Goal: Book appointment/travel/reservation

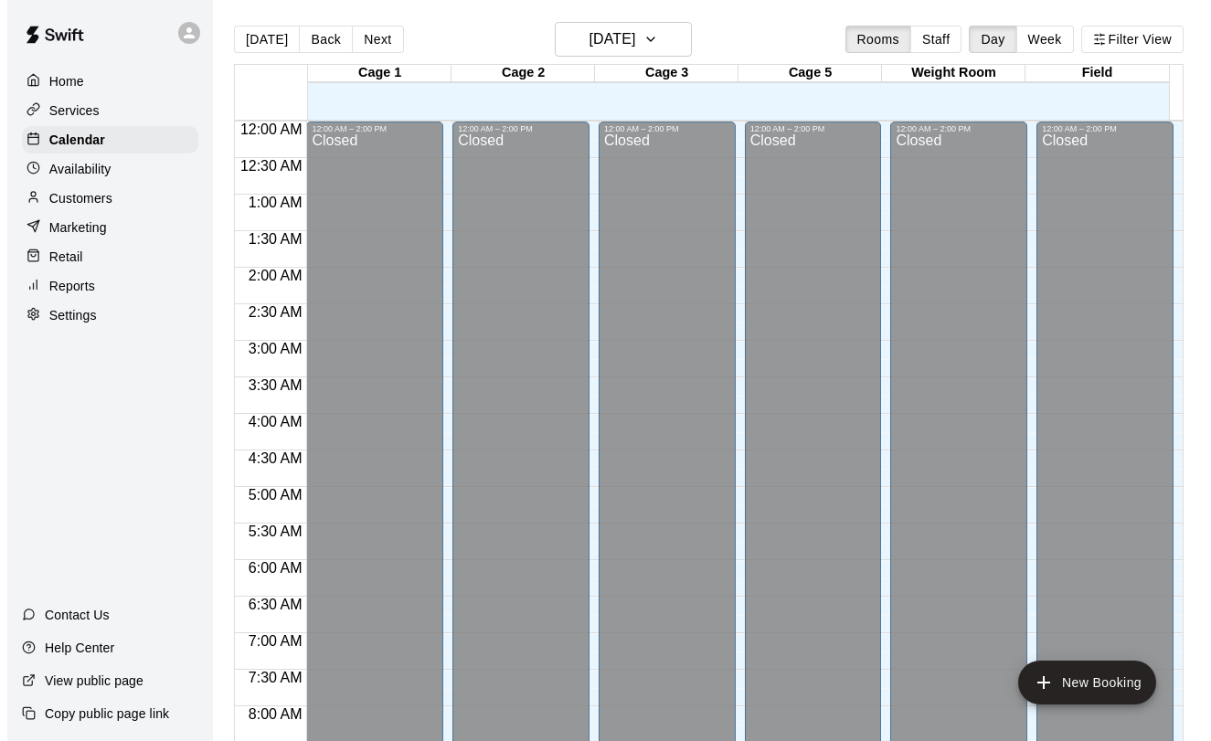
scroll to position [1060, 0]
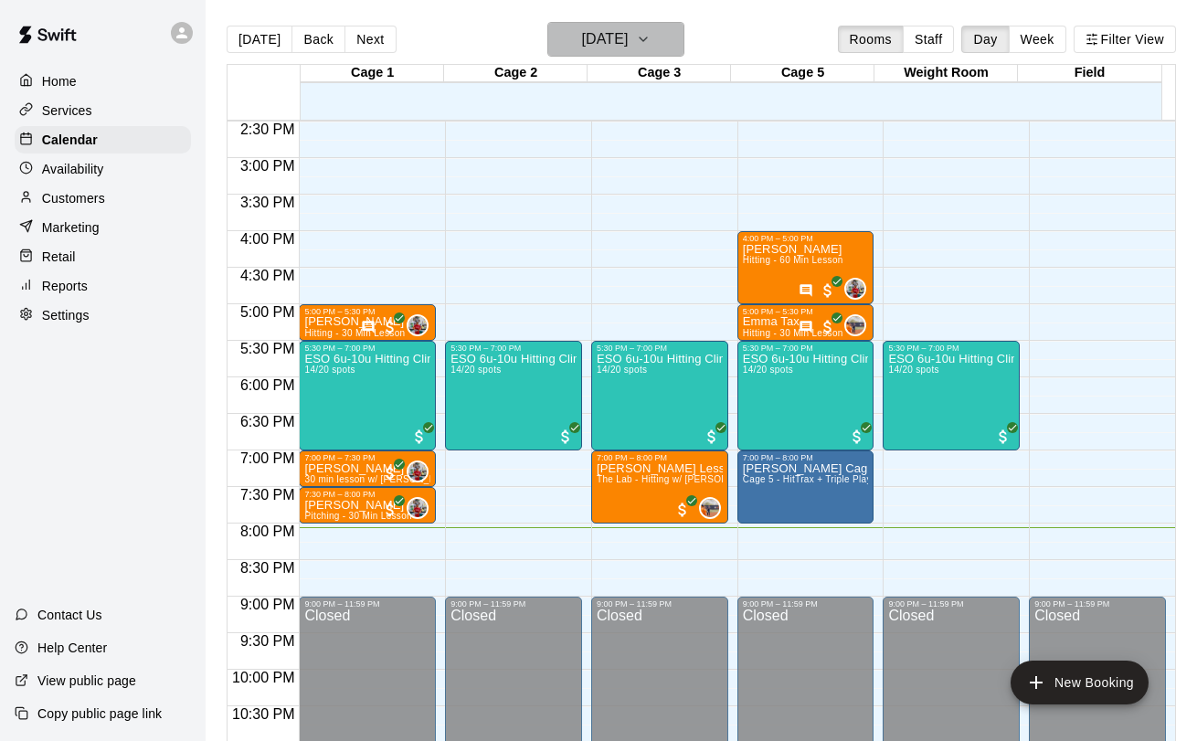
click at [647, 44] on button "[DATE]" at bounding box center [615, 39] width 137 height 35
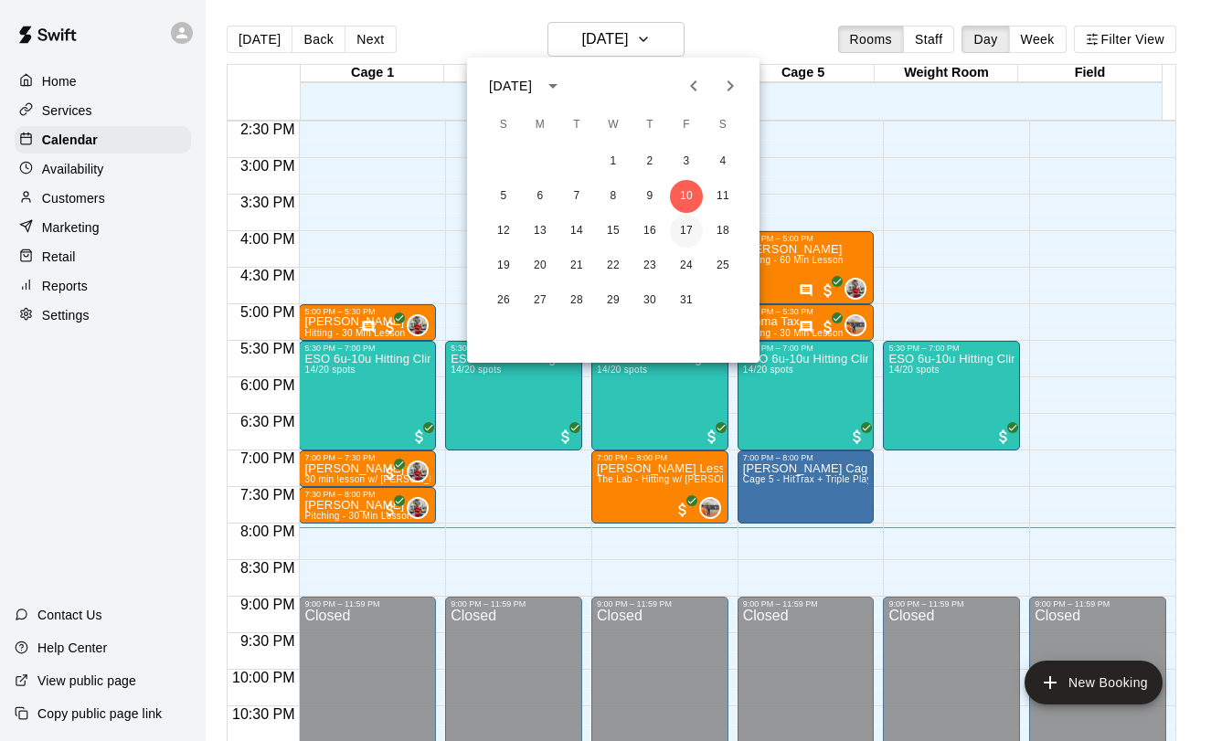
click at [682, 232] on button "17" at bounding box center [686, 231] width 33 height 33
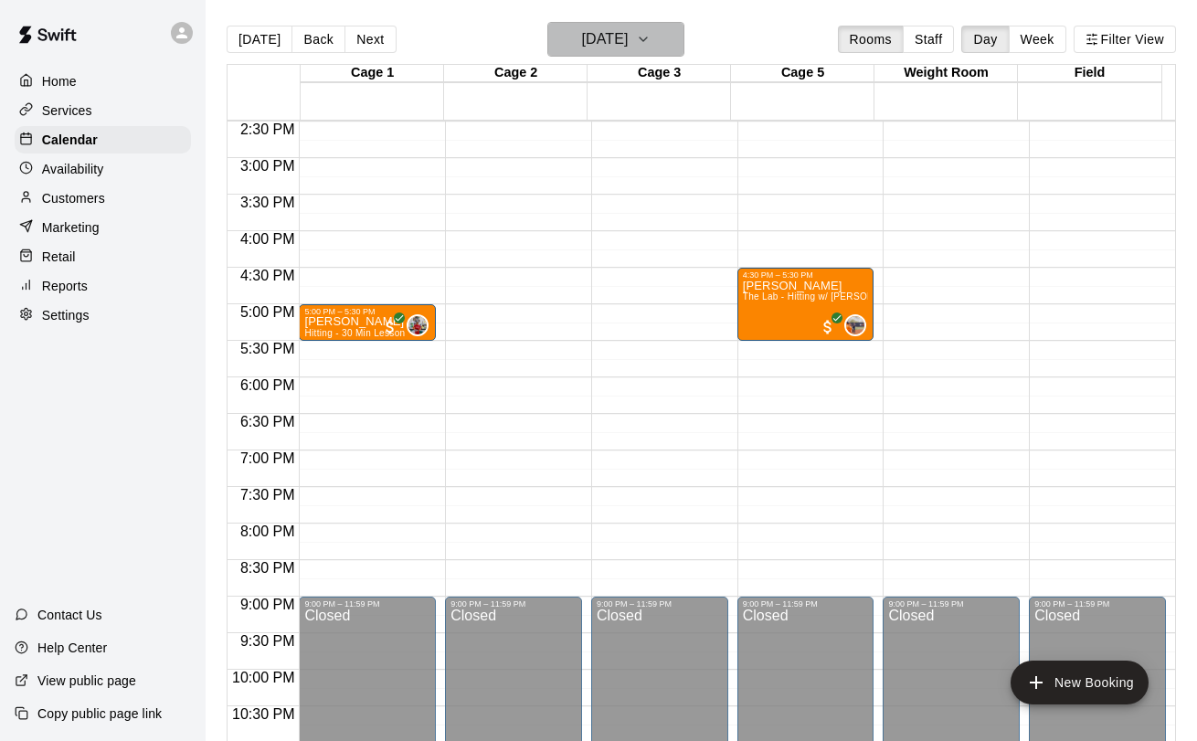
click at [620, 28] on h6 "[DATE]" at bounding box center [604, 39] width 47 height 26
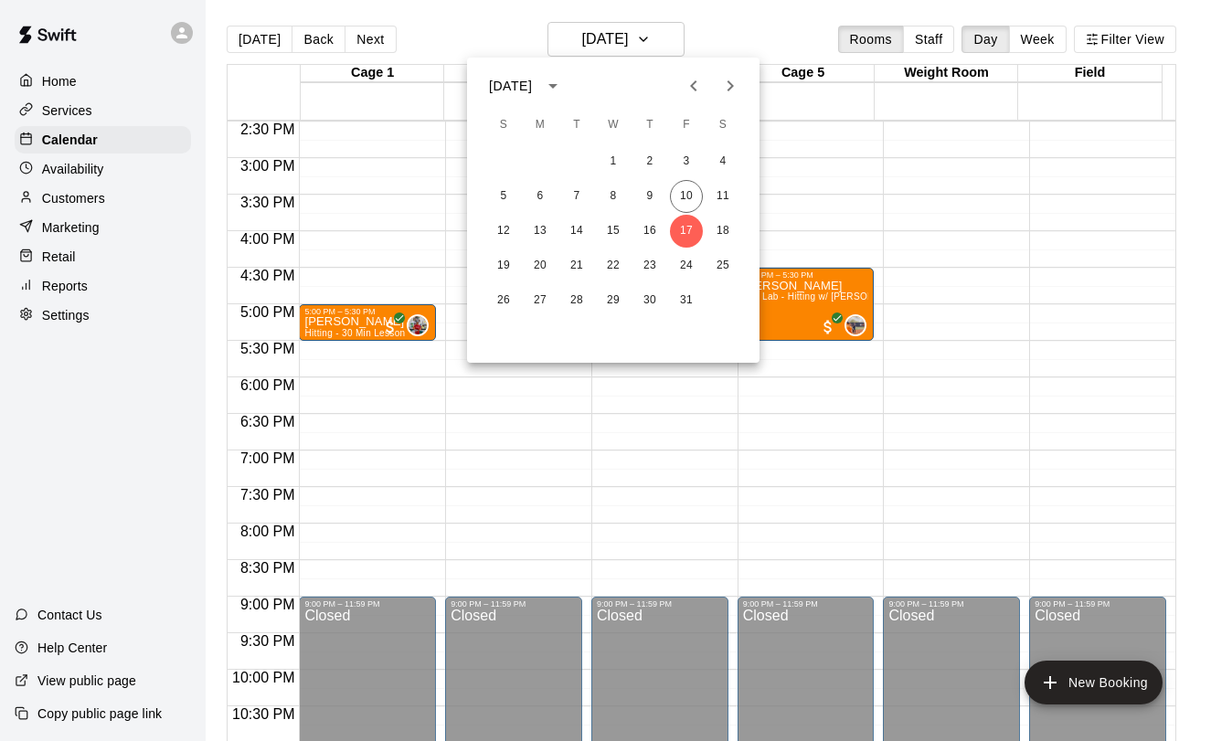
click at [620, 48] on div at bounding box center [605, 370] width 1211 height 741
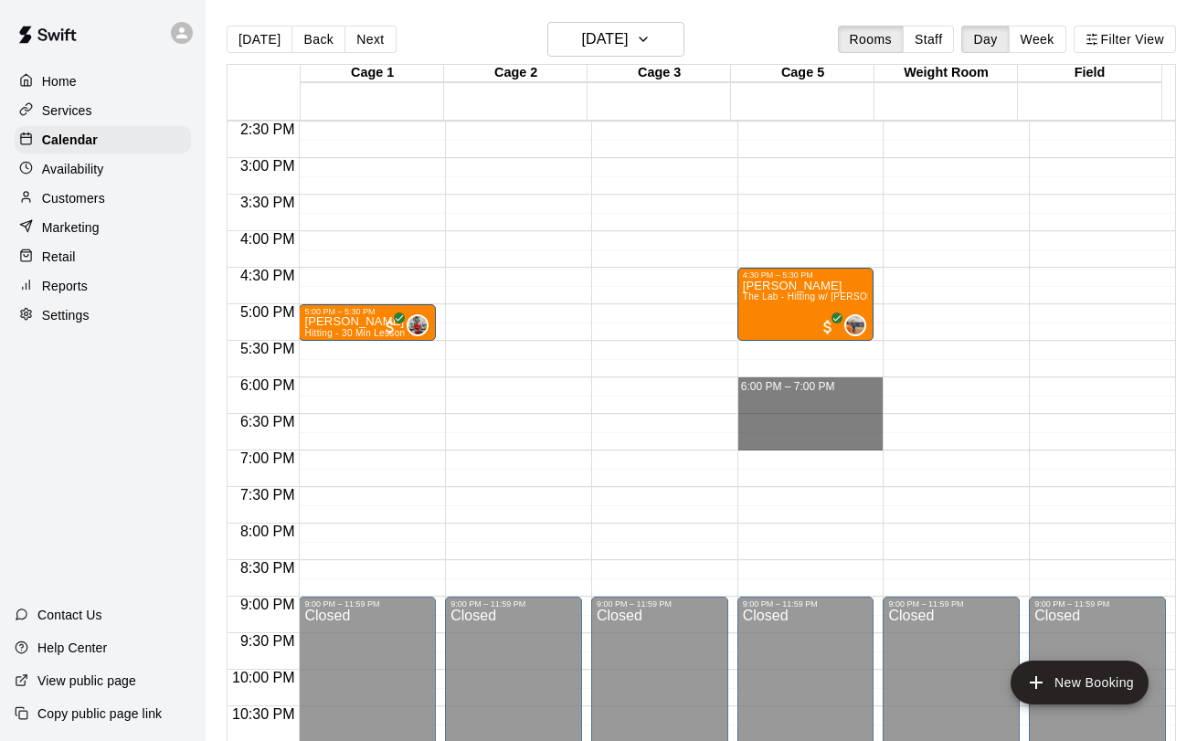
drag, startPoint x: 733, startPoint y: 378, endPoint x: 769, endPoint y: 440, distance: 72.1
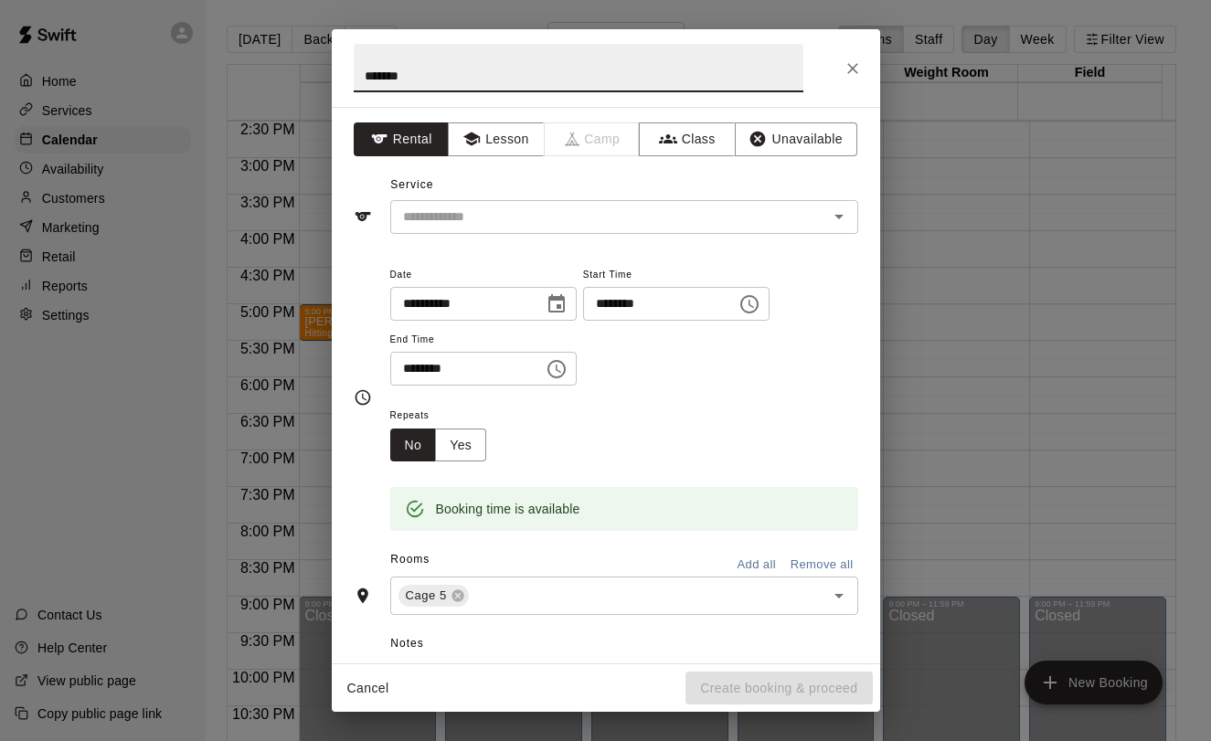
click at [459, 74] on input "*******" at bounding box center [578, 68] width 449 height 48
type input "*"
type input "*******"
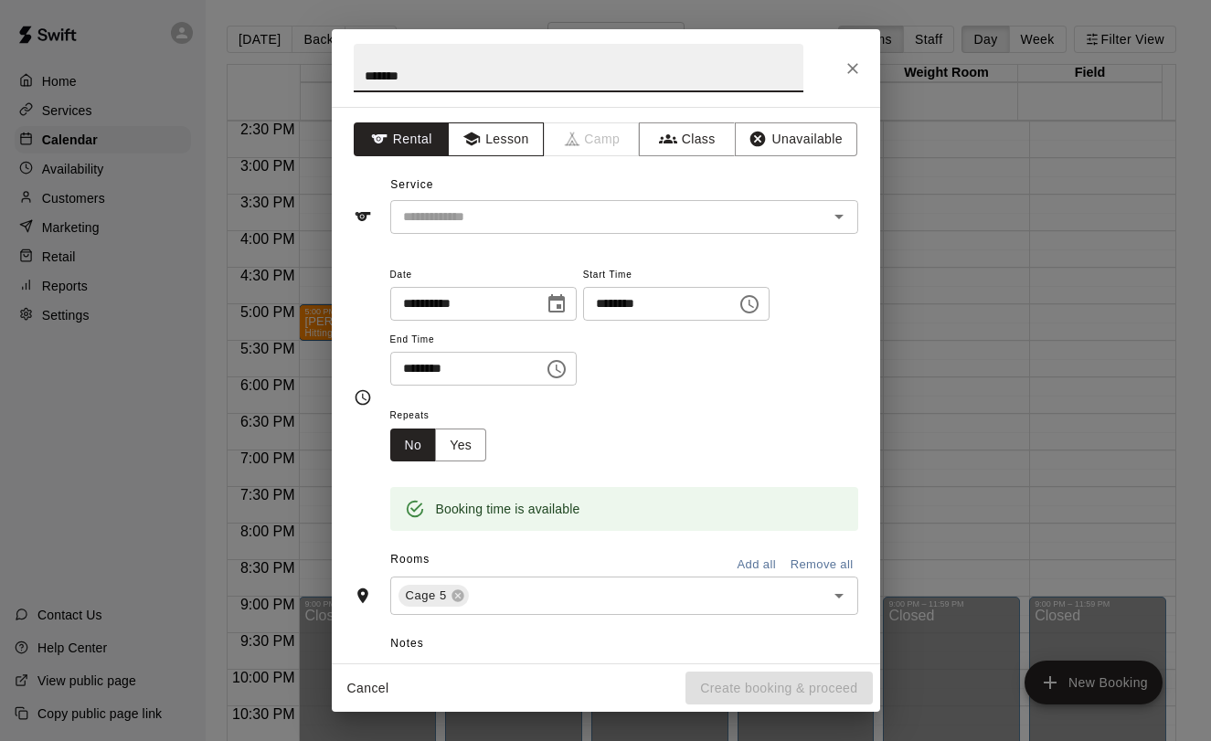
click at [496, 149] on button "Lesson" at bounding box center [496, 139] width 96 height 34
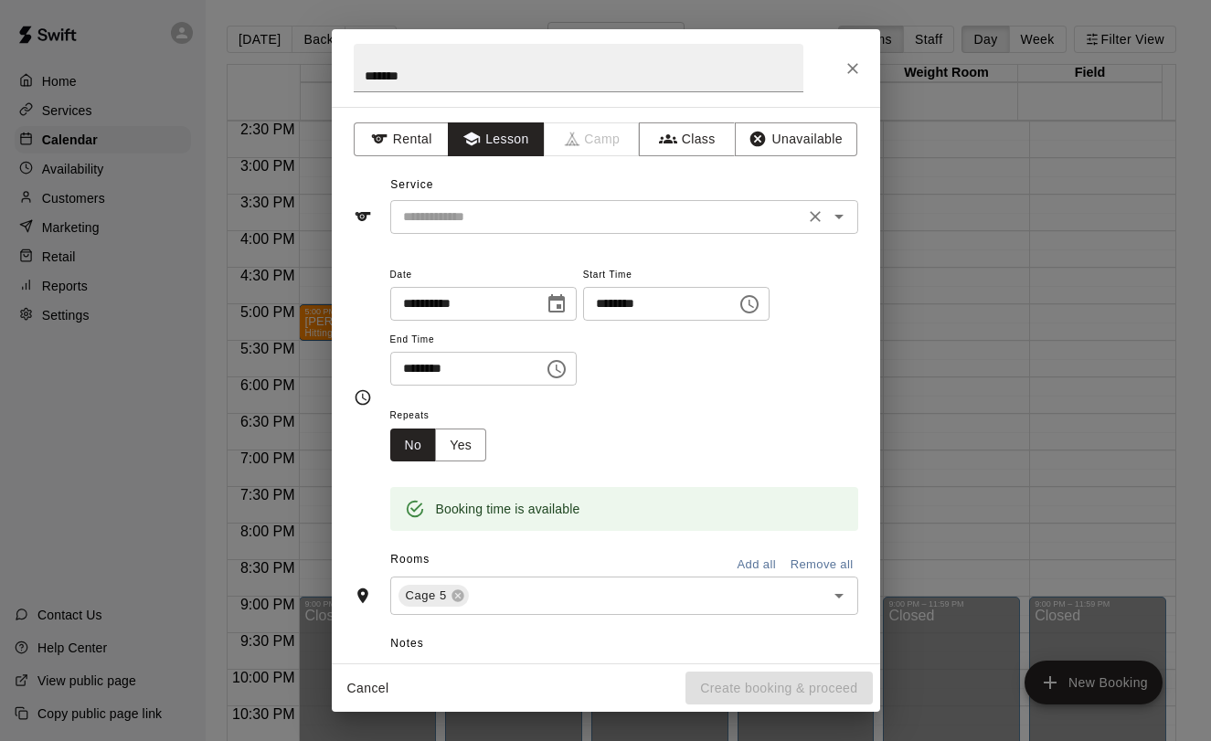
click at [496, 212] on input "text" at bounding box center [597, 217] width 403 height 23
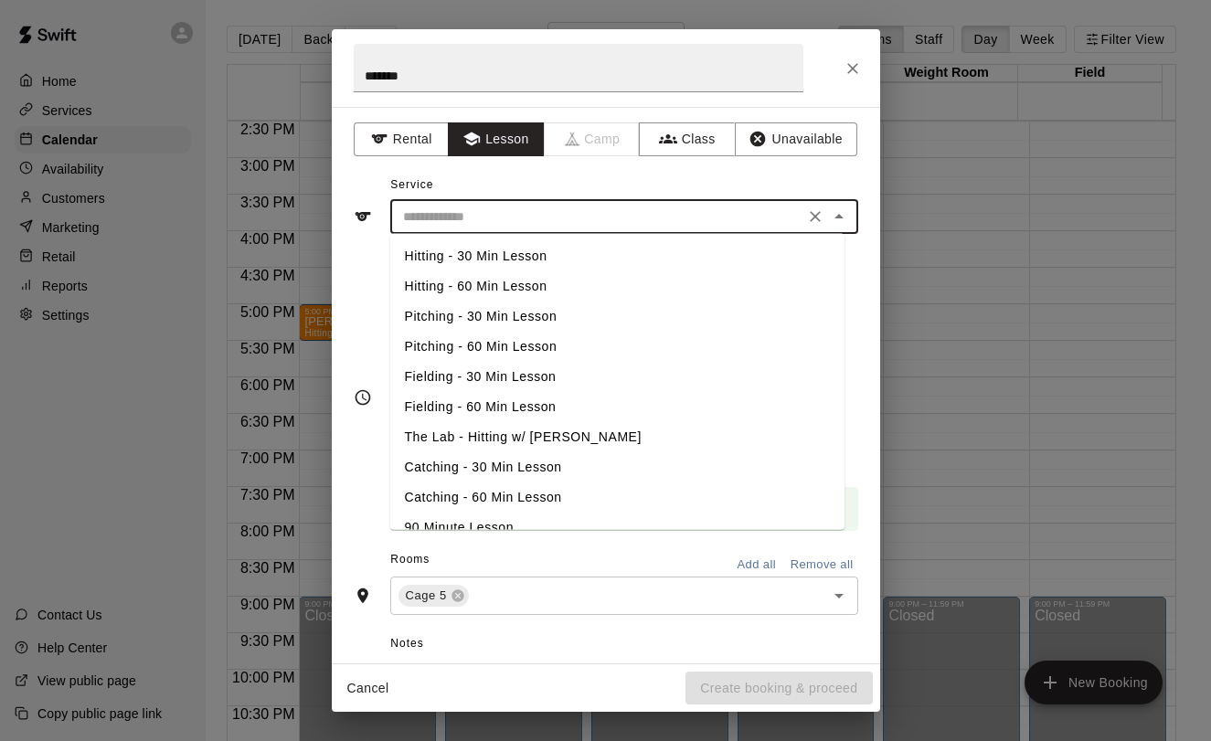
click at [591, 437] on li "The Lab - Hitting w/ [PERSON_NAME]" at bounding box center [617, 437] width 454 height 30
type input "**********"
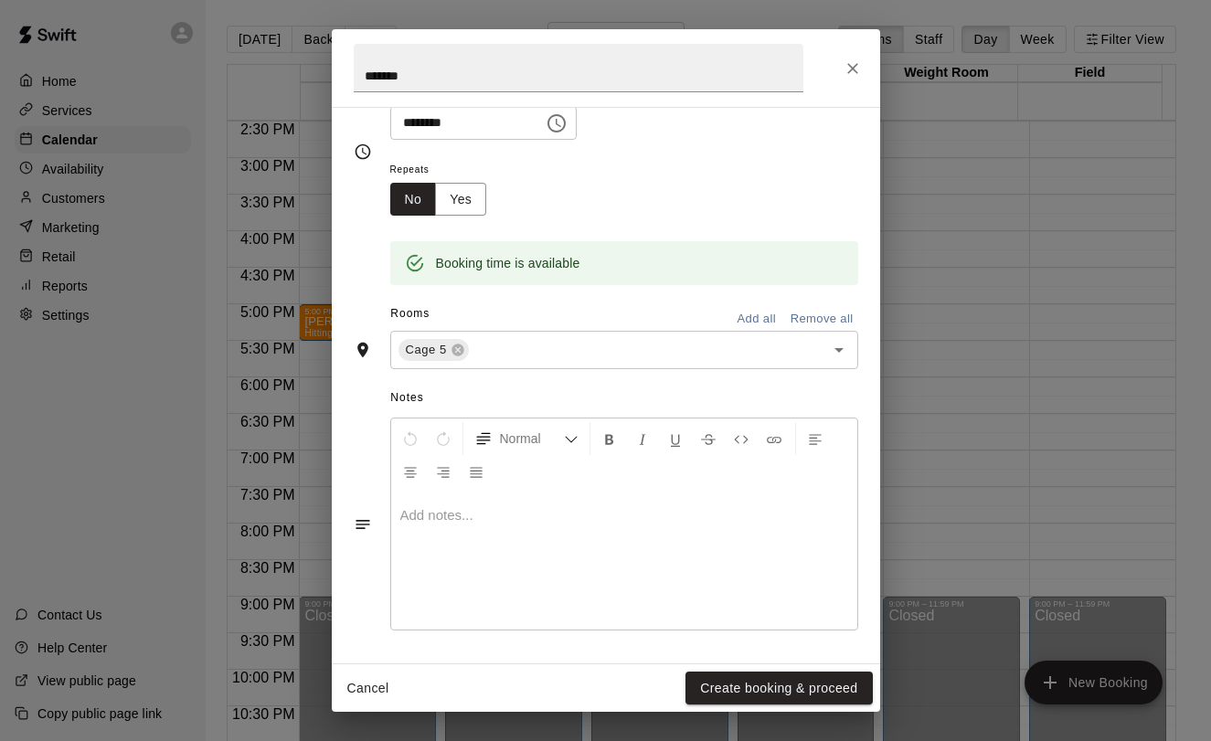
scroll to position [247, 0]
click at [736, 706] on div "Cancel Create booking & proceed" at bounding box center [606, 688] width 548 height 48
click at [736, 684] on button "Create booking & proceed" at bounding box center [778, 688] width 186 height 34
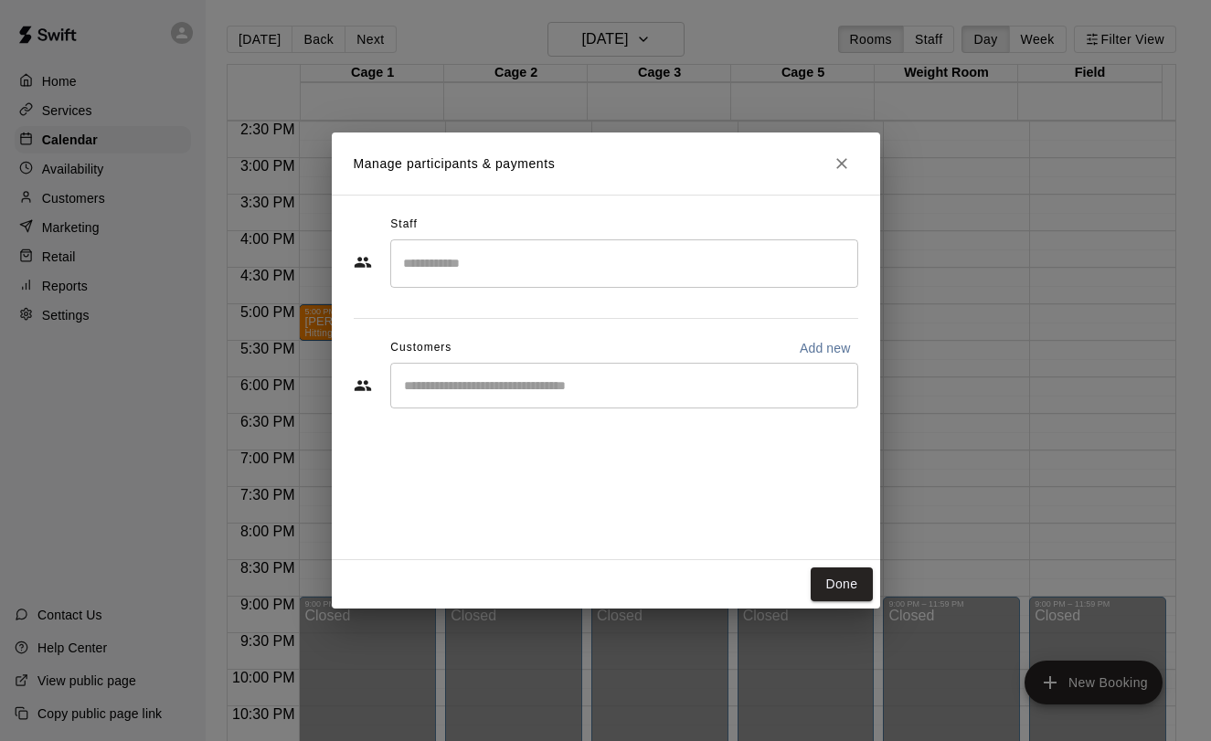
click at [608, 385] on input "Start typing to search customers..." at bounding box center [623, 385] width 451 height 18
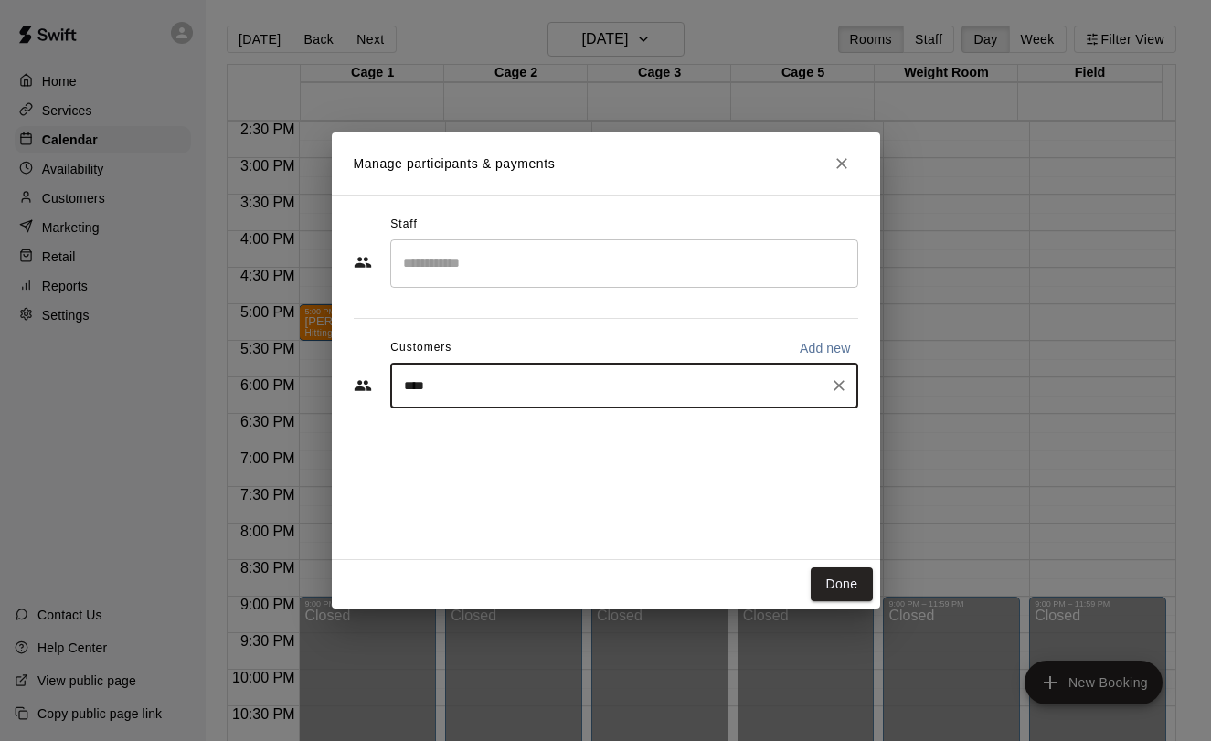
type input "*****"
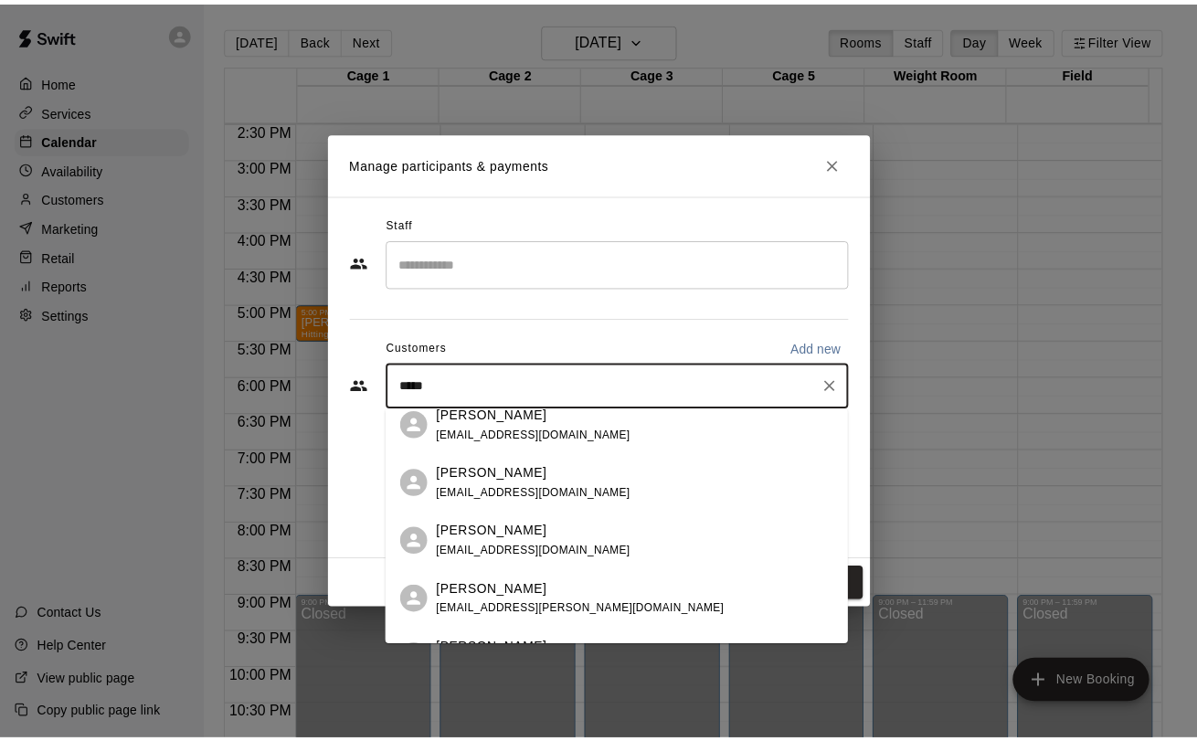
scroll to position [265, 0]
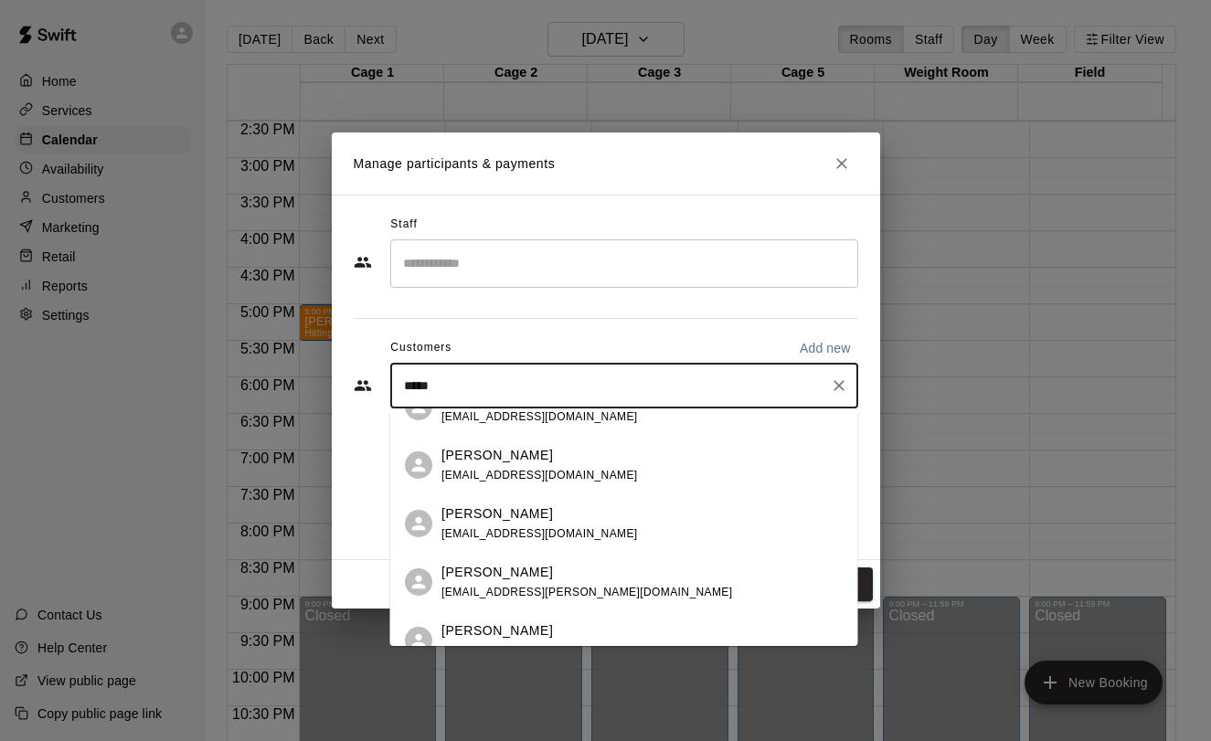
click at [576, 572] on div "[PERSON_NAME]" at bounding box center [586, 572] width 291 height 19
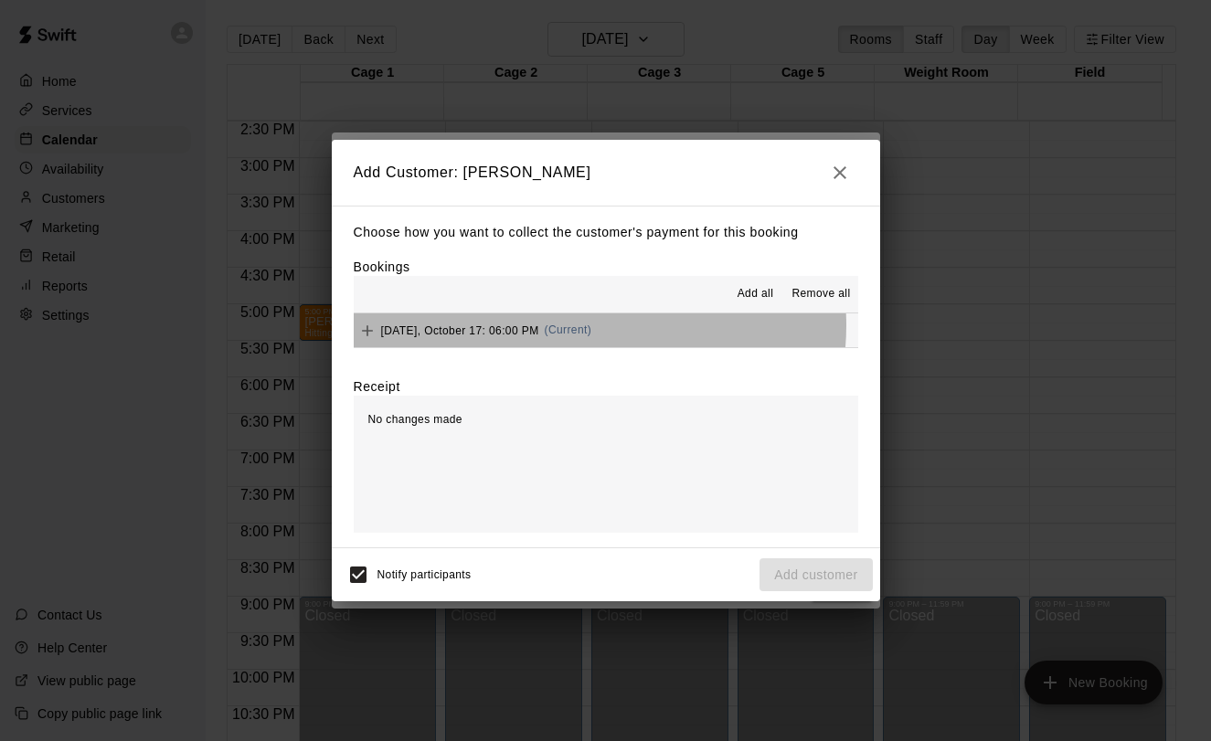
click at [573, 326] on span "(Current)" at bounding box center [569, 329] width 48 height 13
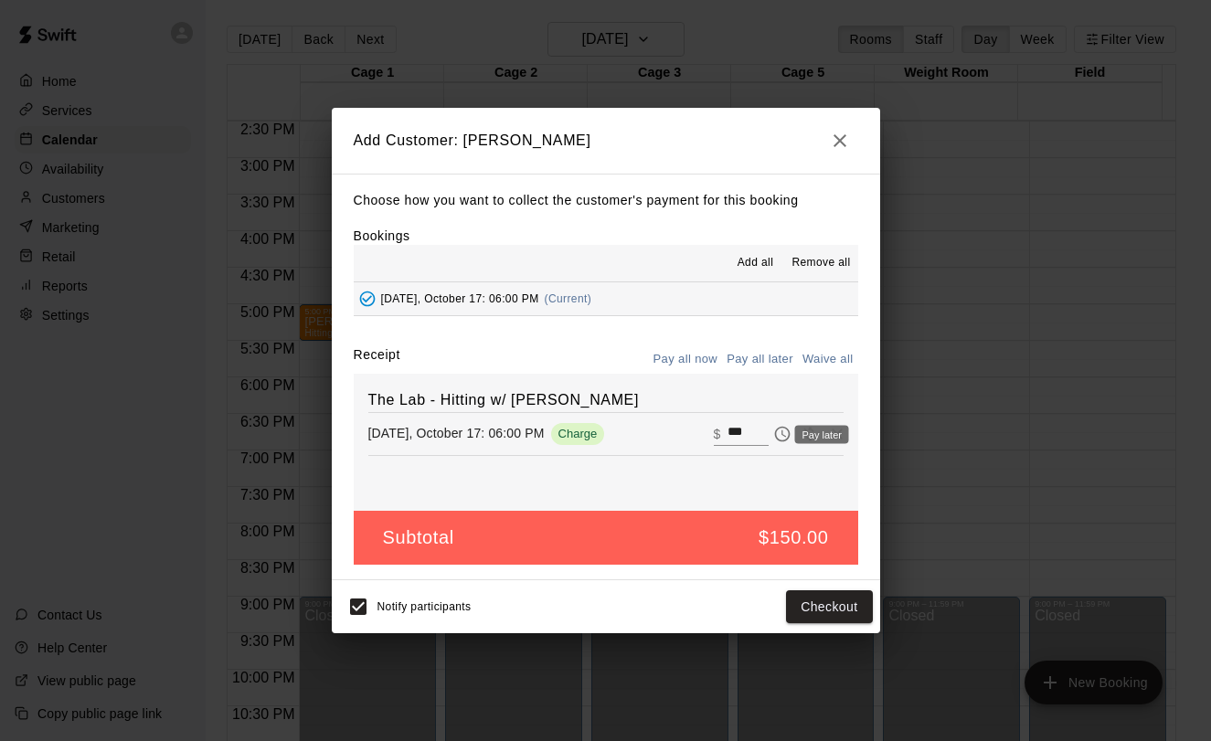
click at [775, 435] on icon "Pay later" at bounding box center [782, 434] width 18 height 18
click at [845, 610] on button "Add customer" at bounding box center [815, 607] width 112 height 34
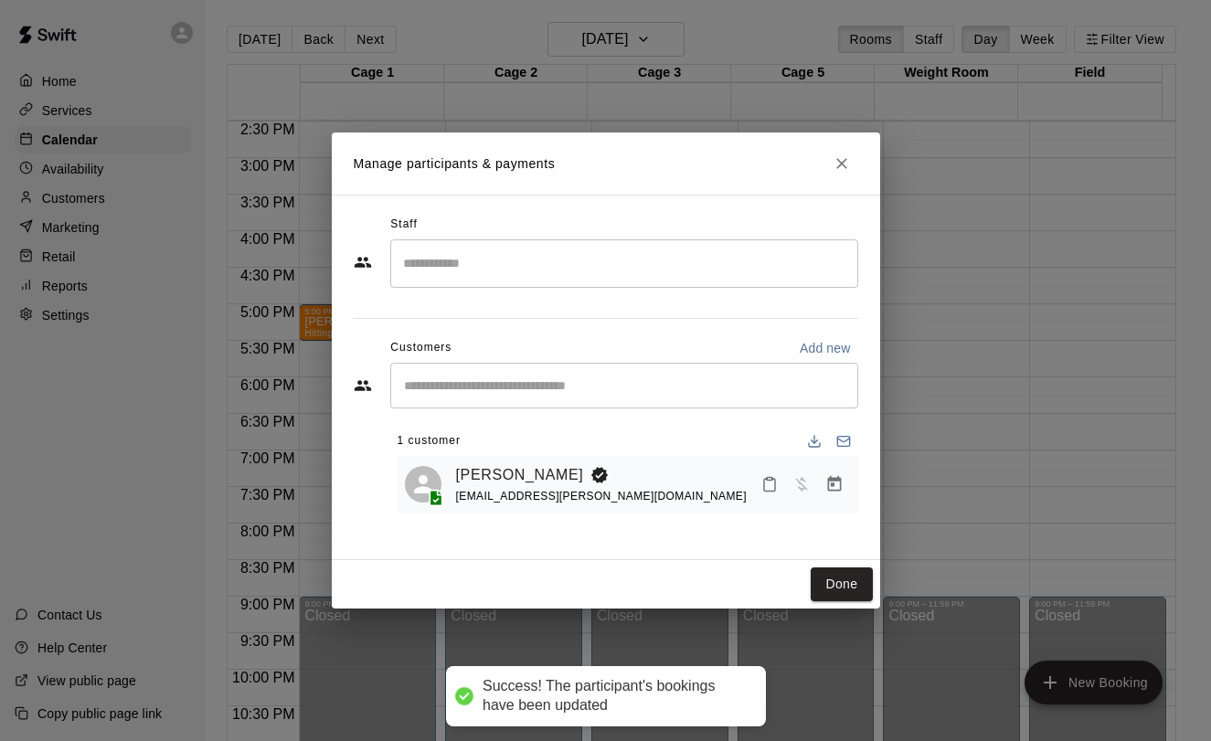
click at [845, 610] on div "Manage participants & payments Staff ​ Customers Add new ​ 1 customer Mariana P…" at bounding box center [605, 370] width 1211 height 741
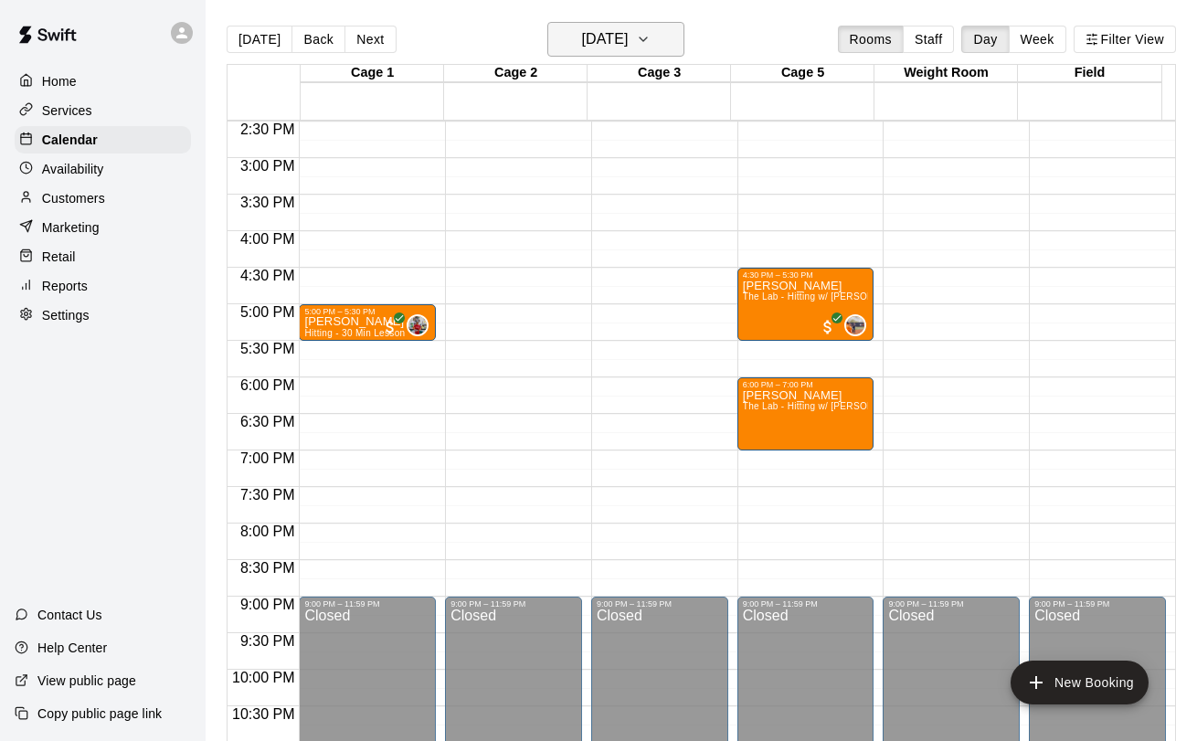
click at [628, 48] on h6 "[DATE]" at bounding box center [604, 39] width 47 height 26
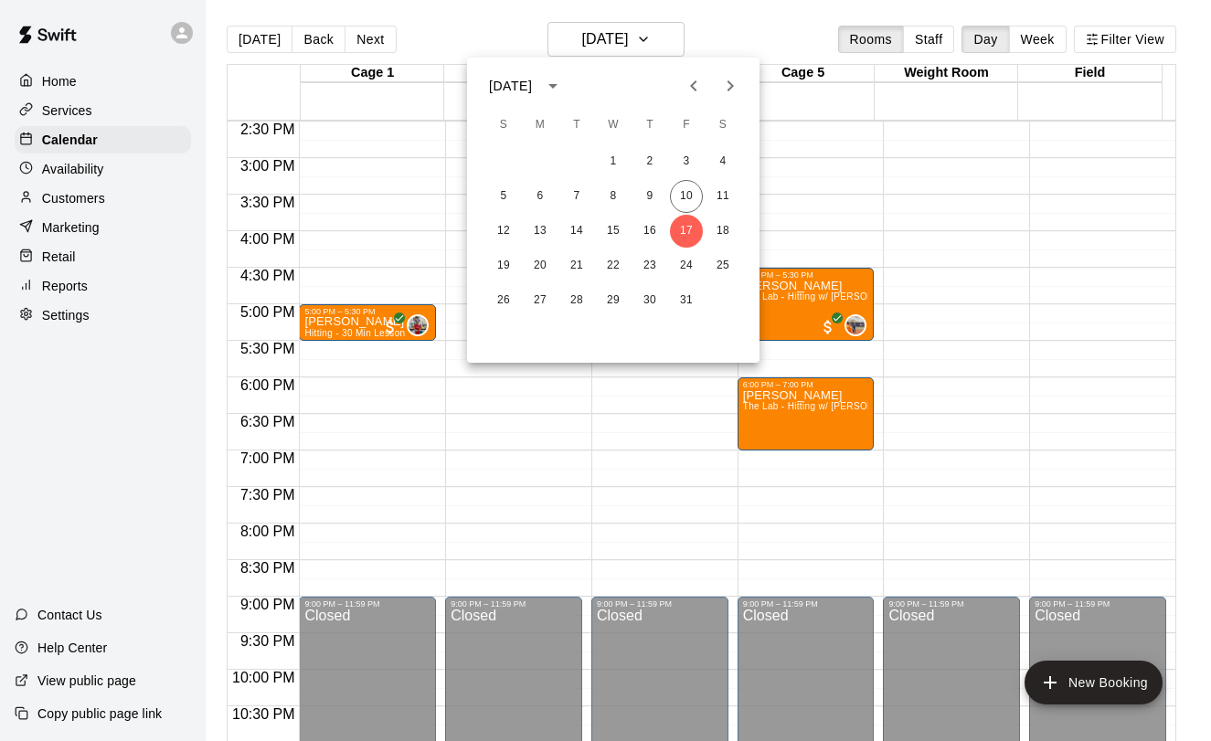
click at [768, 440] on div at bounding box center [605, 370] width 1211 height 741
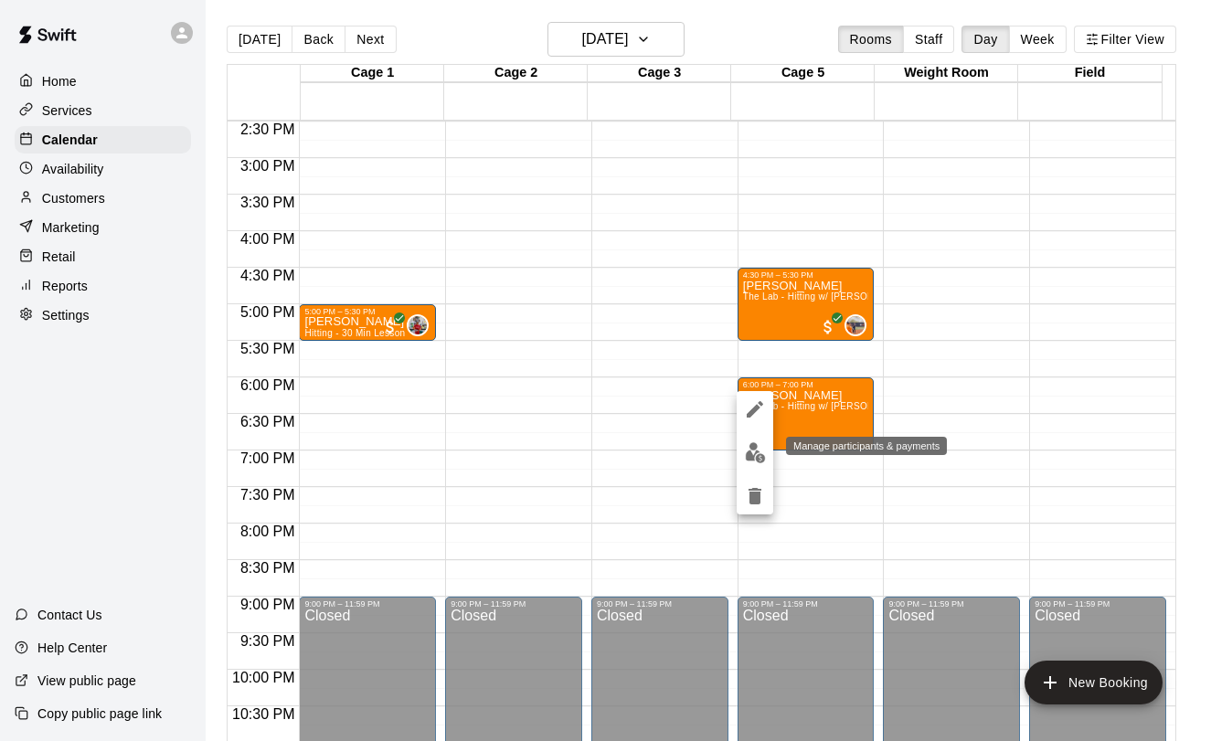
click at [765, 449] on img "edit" at bounding box center [755, 452] width 21 height 21
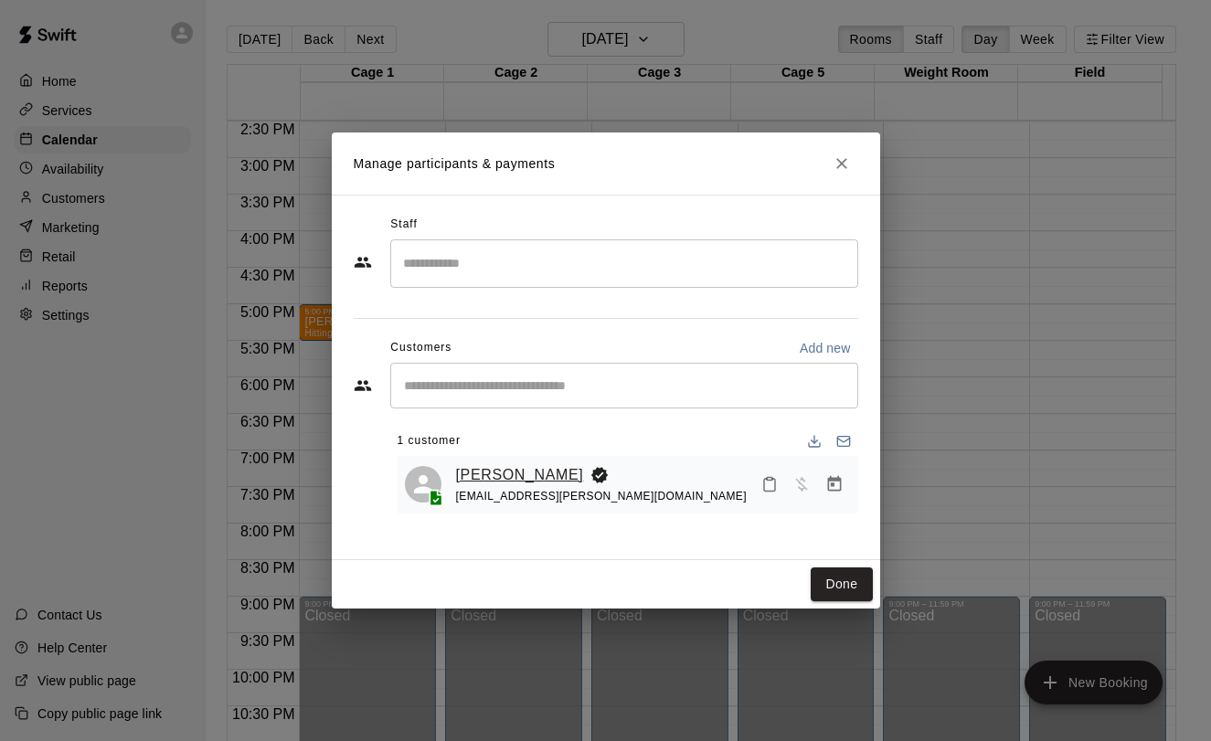
click at [518, 471] on link "[PERSON_NAME]" at bounding box center [520, 475] width 128 height 24
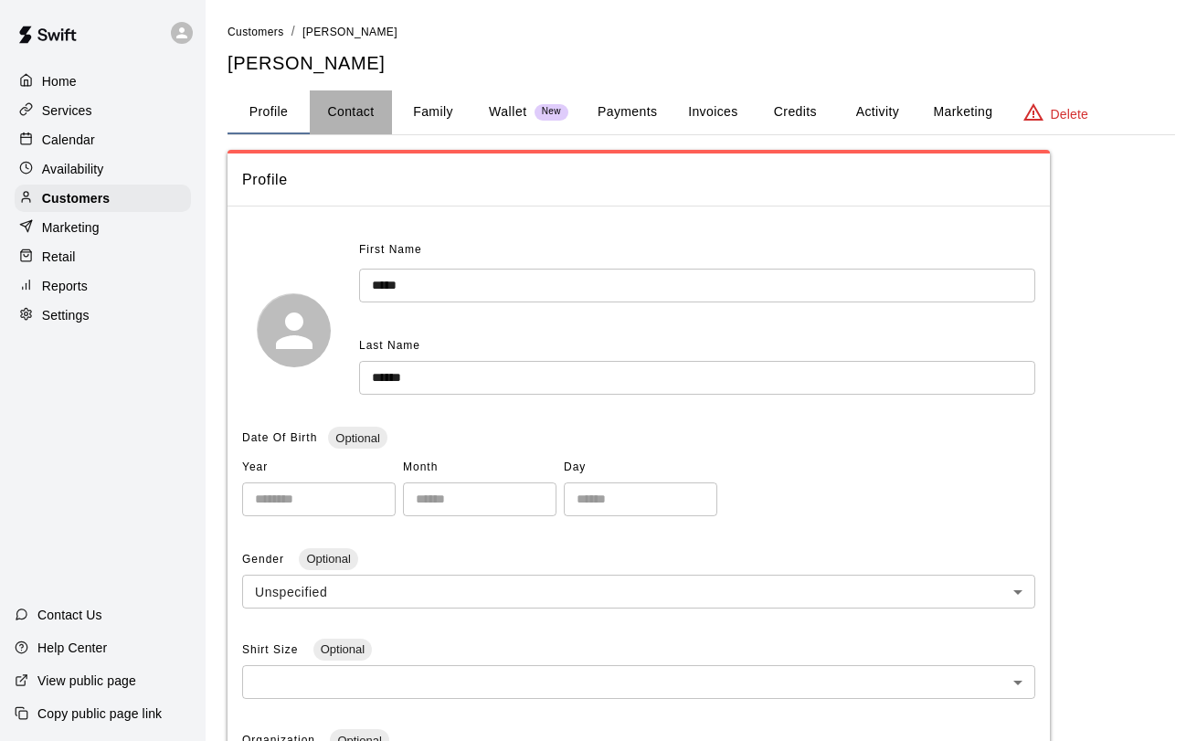
click at [344, 105] on button "Contact" at bounding box center [351, 112] width 82 height 44
select select "**"
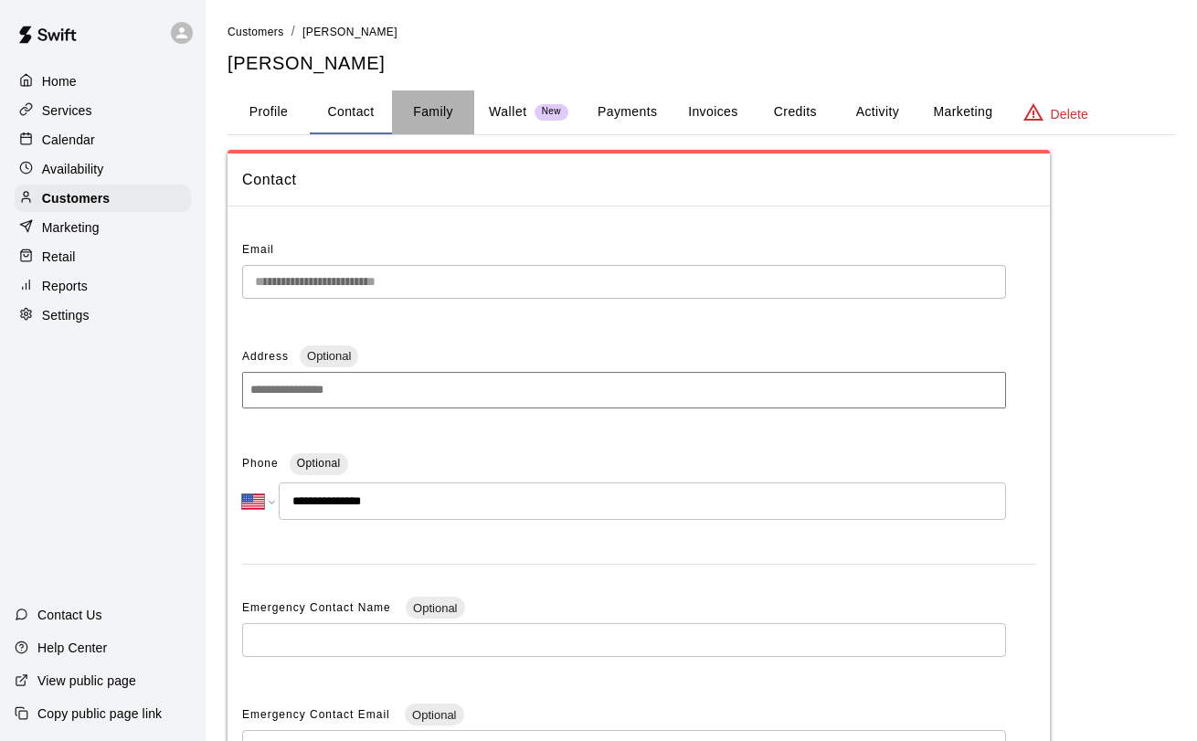
click at [459, 114] on button "Family" at bounding box center [433, 112] width 82 height 44
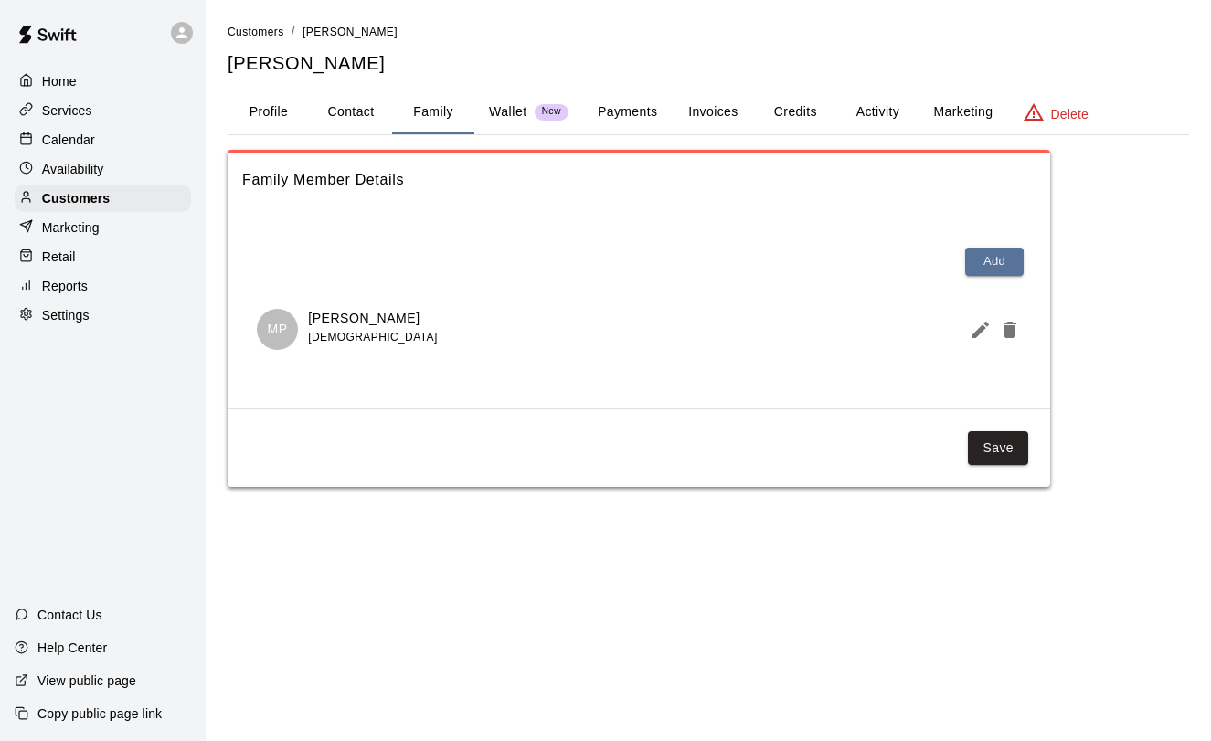
click at [68, 158] on div "Availability" at bounding box center [103, 168] width 176 height 27
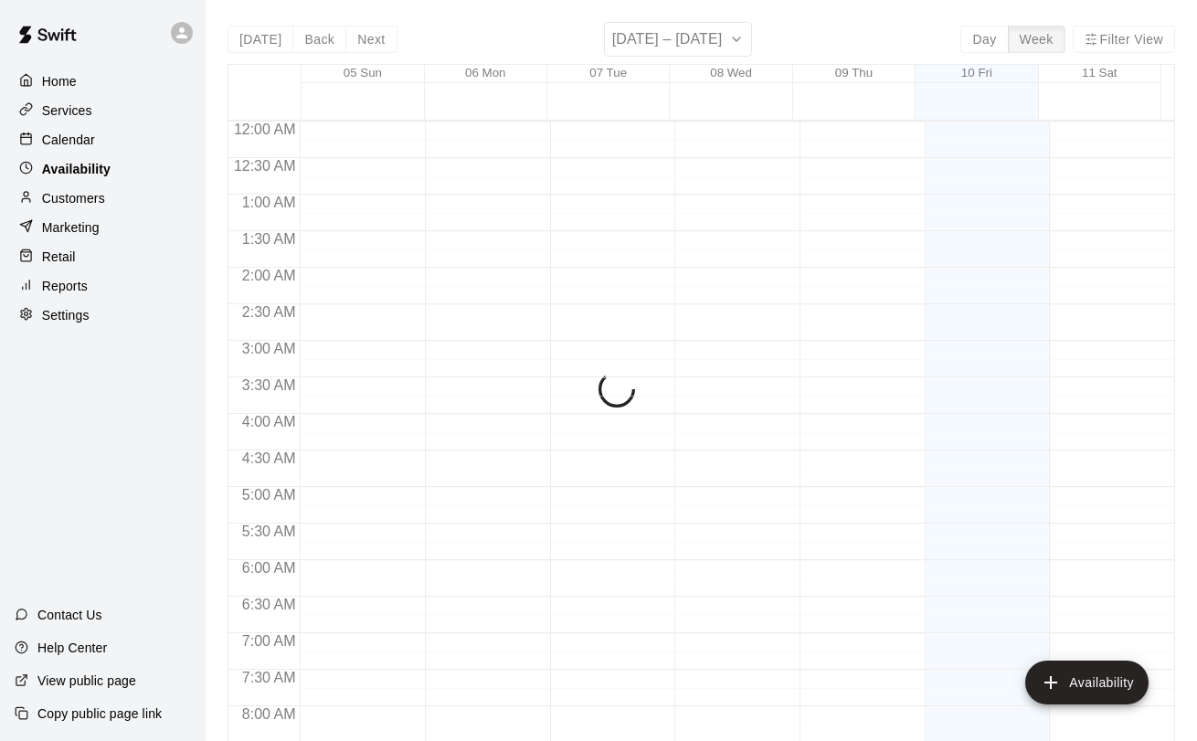
scroll to position [1115, 0]
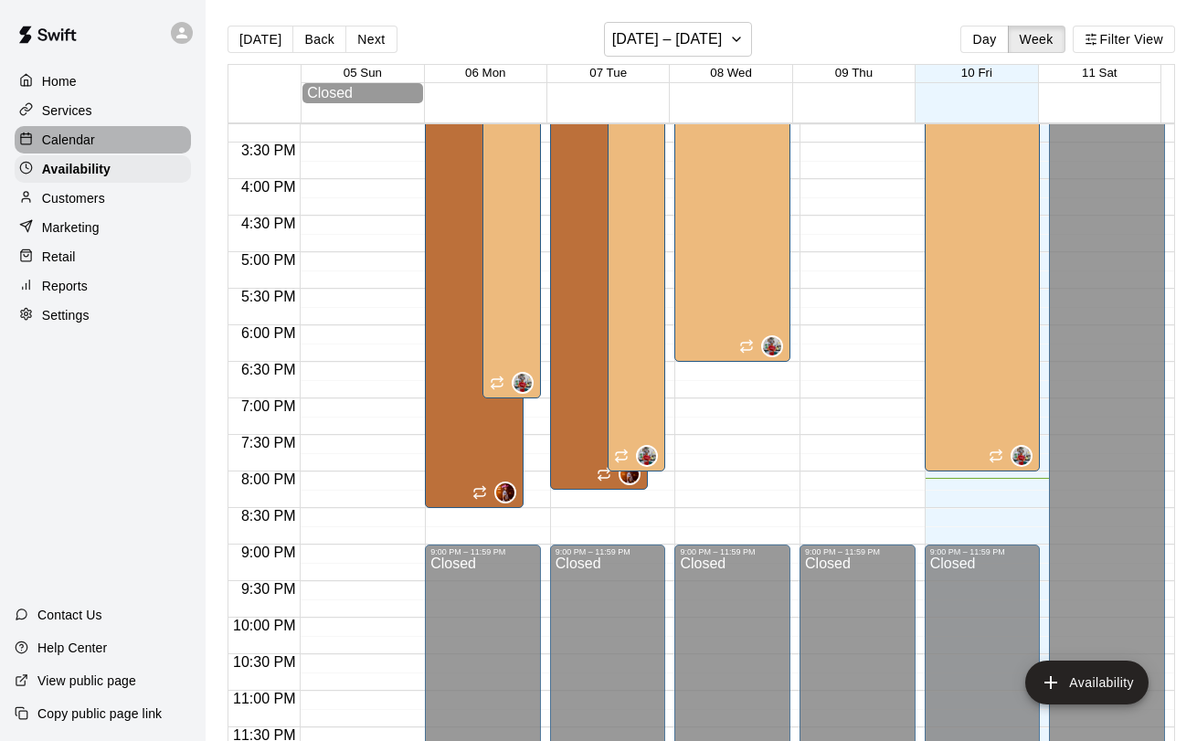
click at [71, 136] on p "Calendar" at bounding box center [68, 140] width 53 height 18
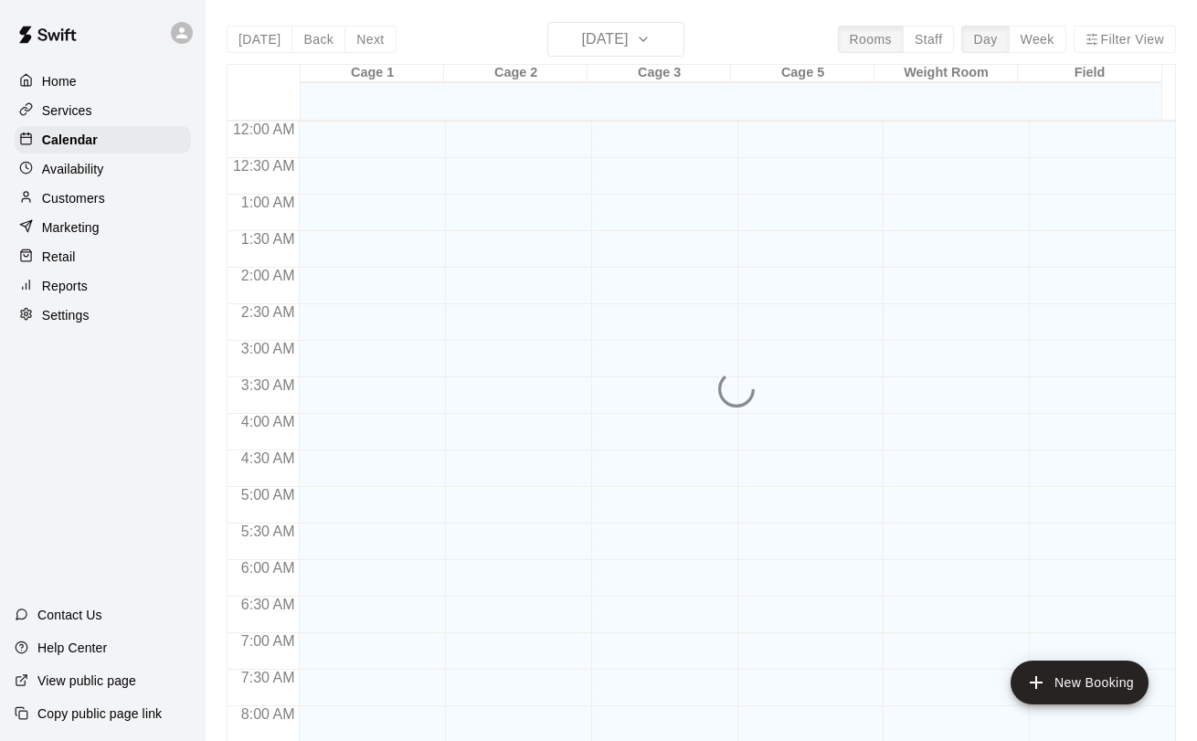
scroll to position [1060, 0]
